Goal: Navigation & Orientation: Find specific page/section

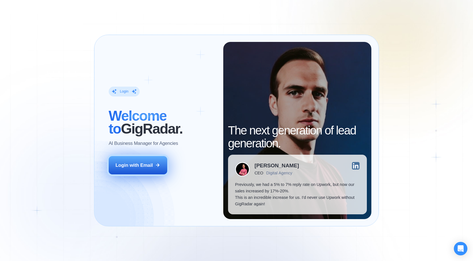
click at [150, 168] on div "Login with Email" at bounding box center [133, 165] width 37 height 6
